Goal: Obtain resource: Download file/media

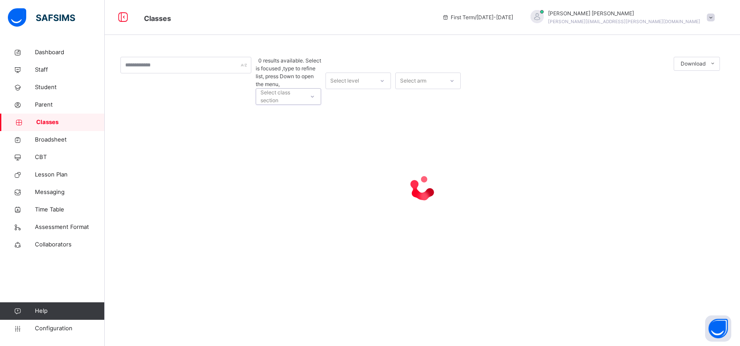
click at [353, 72] on div "Select level" at bounding box center [344, 80] width 29 height 17
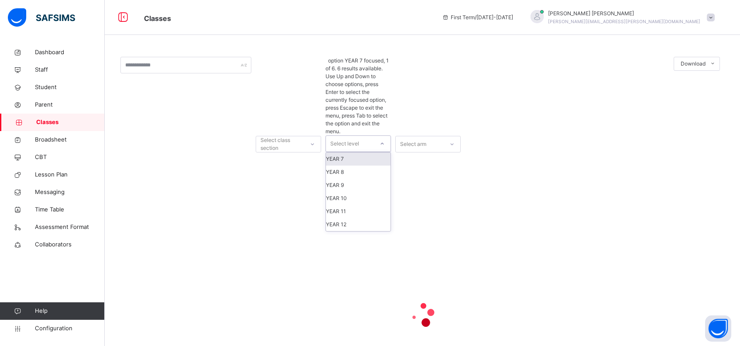
click at [263, 231] on div at bounding box center [422, 314] width 604 height 166
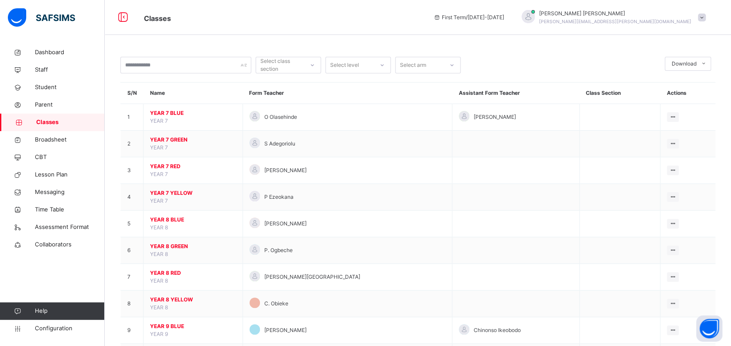
click at [311, 68] on icon at bounding box center [312, 65] width 5 height 9
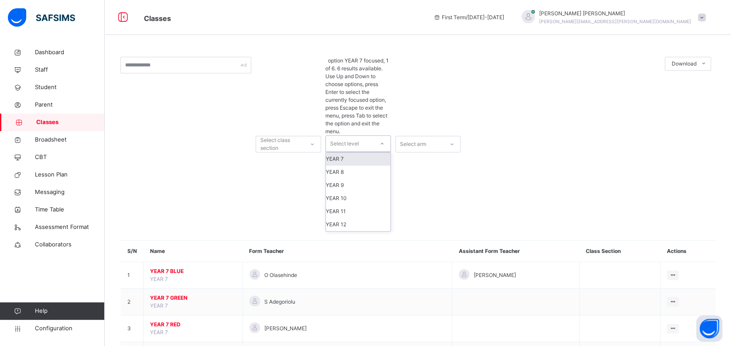
click at [346, 135] on div "Select level" at bounding box center [344, 143] width 29 height 17
click at [356, 192] on div "YEAR 10" at bounding box center [358, 198] width 65 height 13
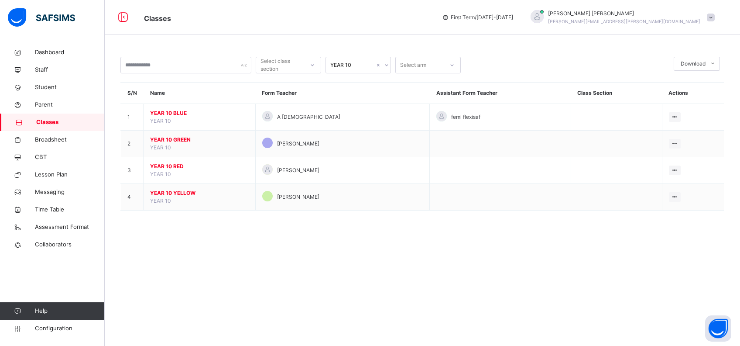
drag, startPoint x: 714, startPoint y: 65, endPoint x: 501, endPoint y: 276, distance: 298.9
click at [501, 276] on div "Select class section YEAR 10 Select arm Download Pdf Report Excel Report S/N Na…" at bounding box center [422, 173] width 635 height 346
click at [339, 236] on div "Select class section YEAR 10 Select arm Download Pdf Report Excel Report S/N Na…" at bounding box center [422, 173] width 635 height 346
click at [698, 99] on li "Excel Report" at bounding box center [696, 100] width 45 height 15
click at [55, 122] on span "Classes" at bounding box center [70, 122] width 68 height 9
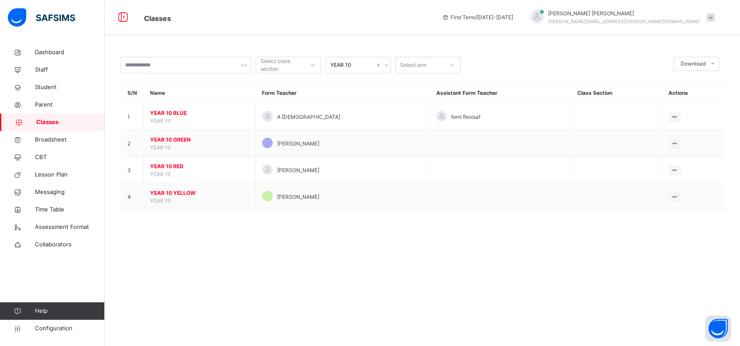
click at [46, 120] on span "Classes" at bounding box center [70, 122] width 68 height 9
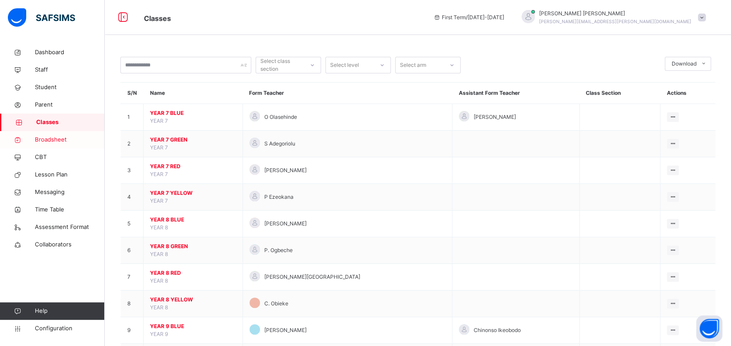
click at [52, 137] on span "Broadsheet" at bounding box center [70, 139] width 70 height 9
